Goal: Transaction & Acquisition: Download file/media

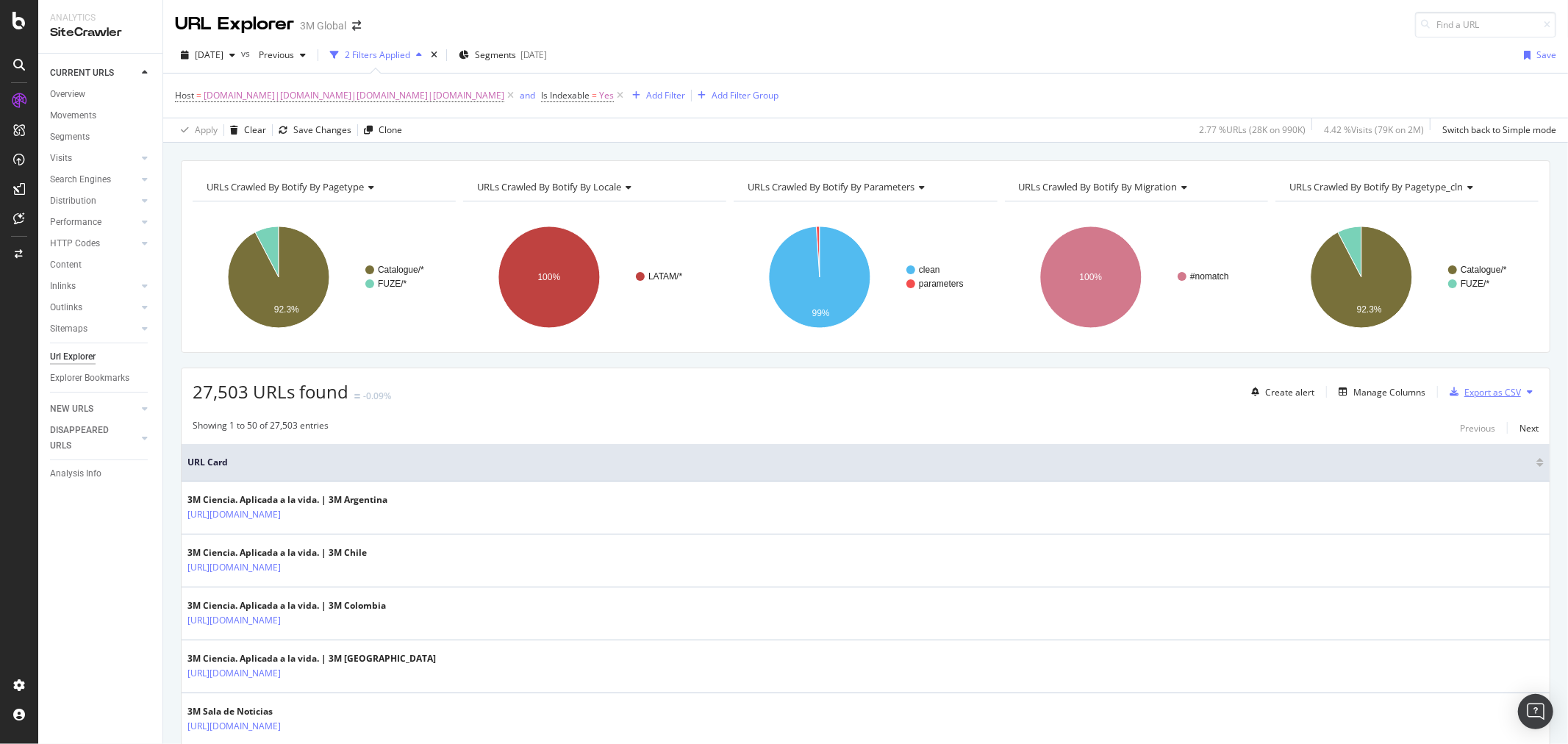
click at [1497, 392] on div "Export as CSV" at bounding box center [1492, 392] width 56 height 13
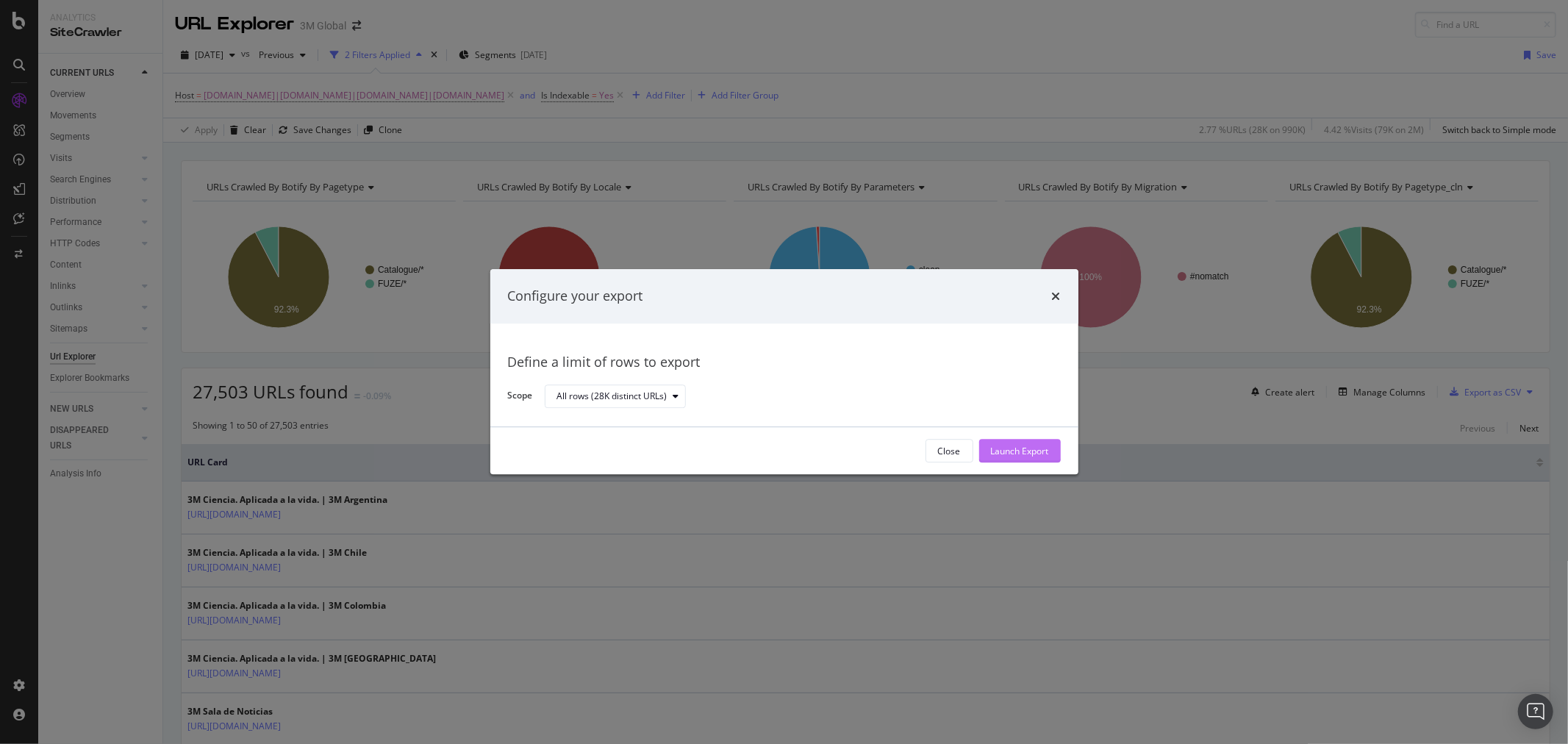
click at [1034, 450] on div "Launch Export" at bounding box center [1020, 450] width 58 height 13
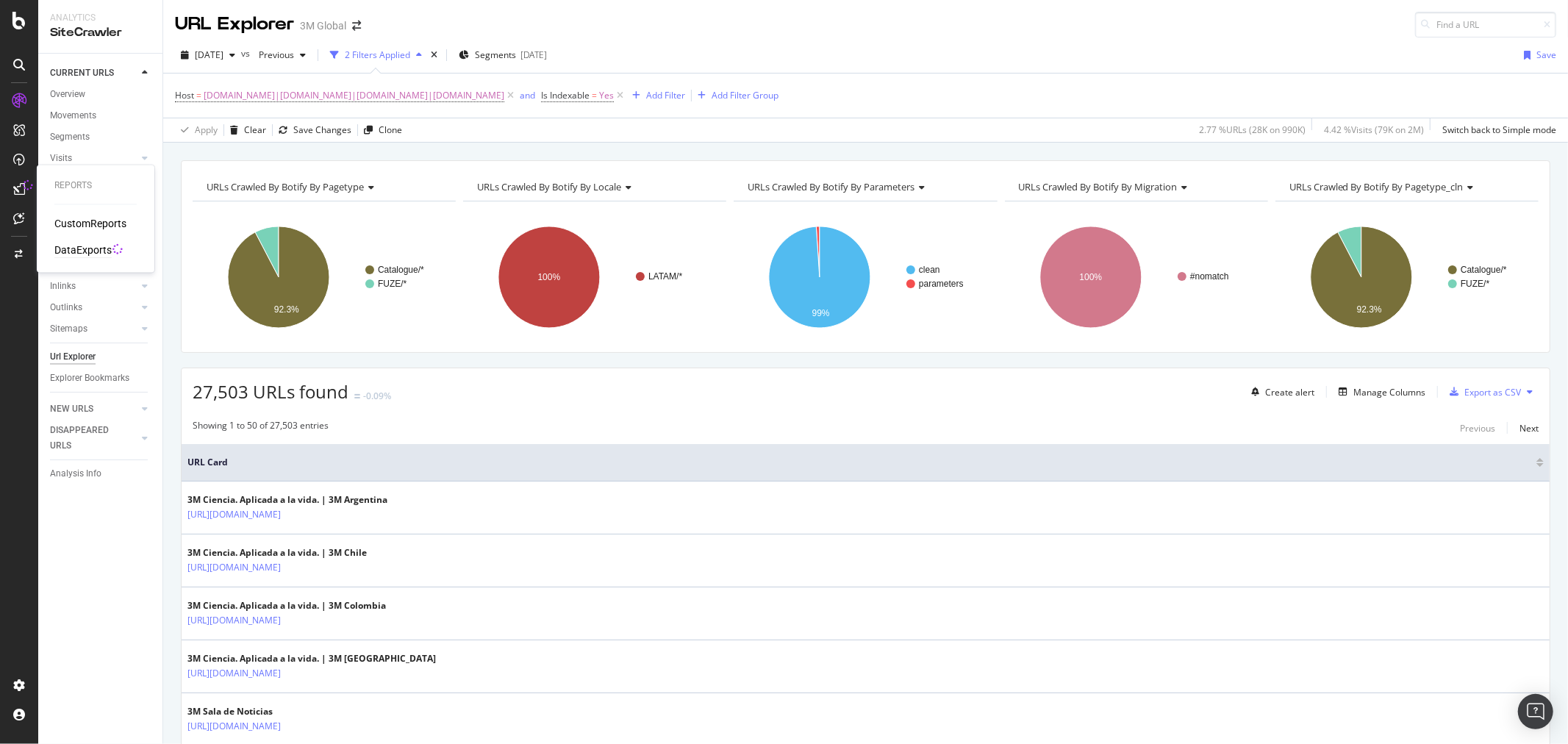
click at [83, 246] on div "DataExports" at bounding box center [82, 250] width 57 height 15
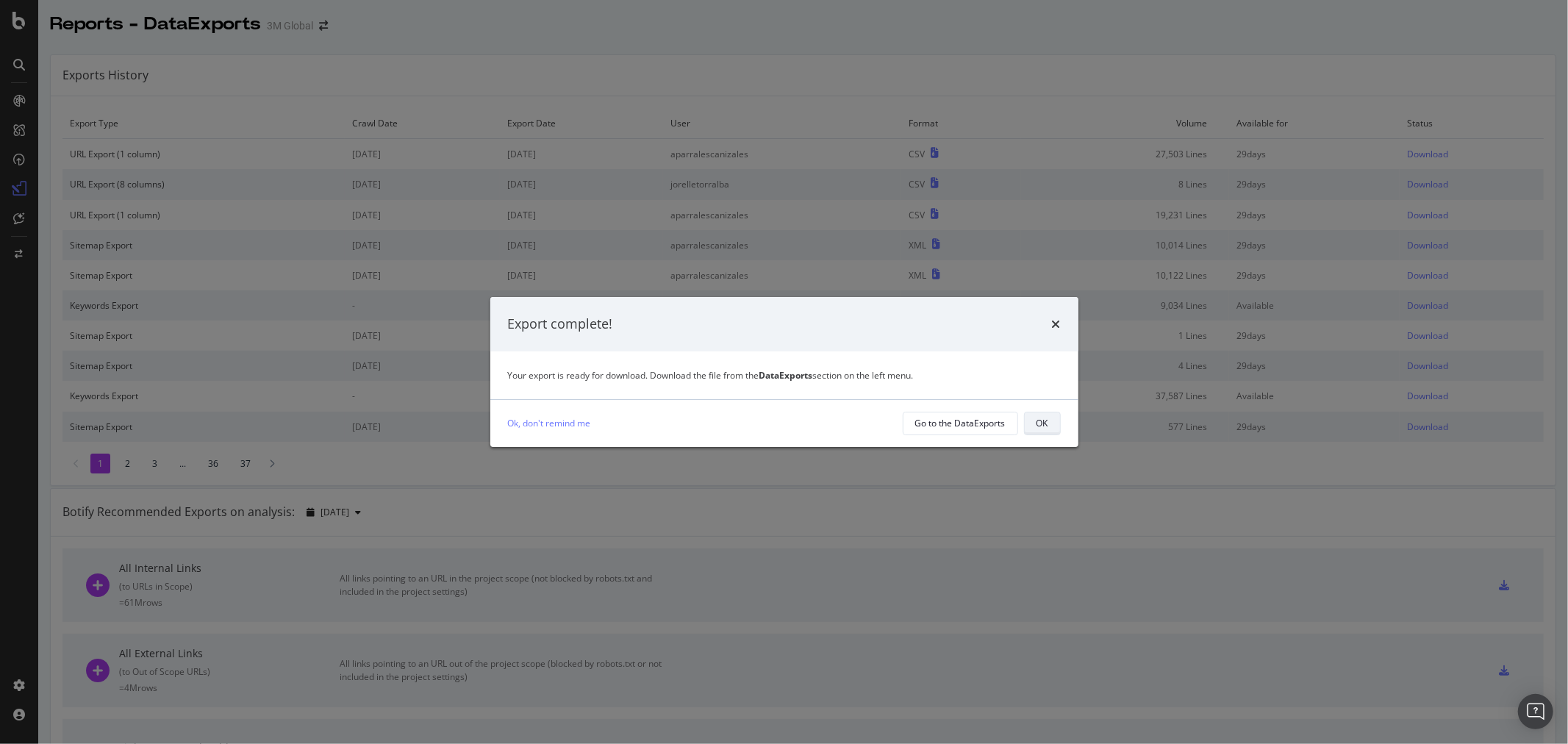
click at [1044, 417] on div "OK" at bounding box center [1043, 423] width 12 height 13
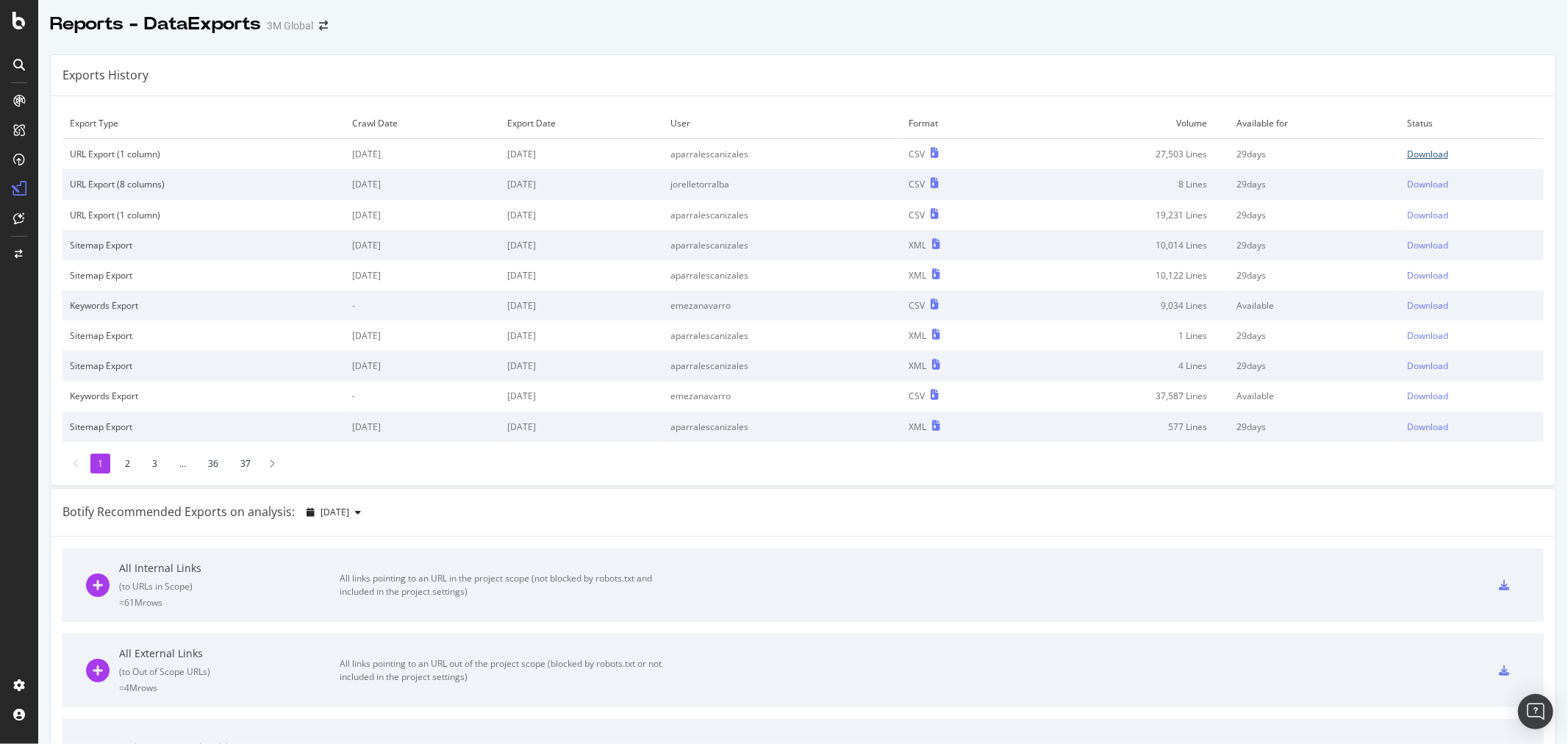
click at [1415, 156] on div "Download" at bounding box center [1427, 154] width 41 height 13
